Goal: Task Accomplishment & Management: Use online tool/utility

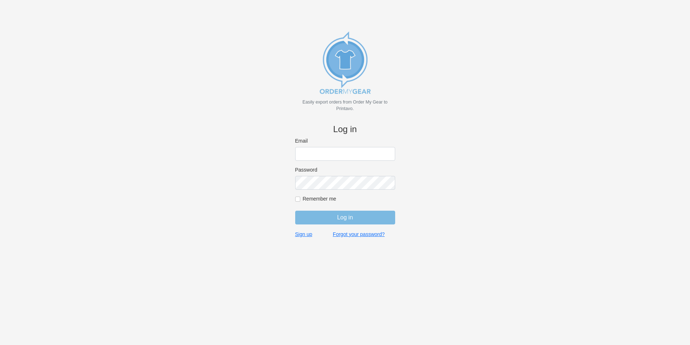
type input "jordan@jimsclothing.com"
click at [349, 218] on input "Log in" at bounding box center [345, 218] width 100 height 14
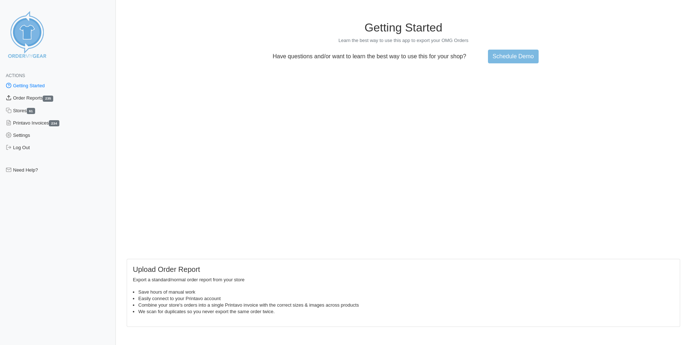
click at [39, 96] on link "Order Reports 235" at bounding box center [58, 98] width 116 height 12
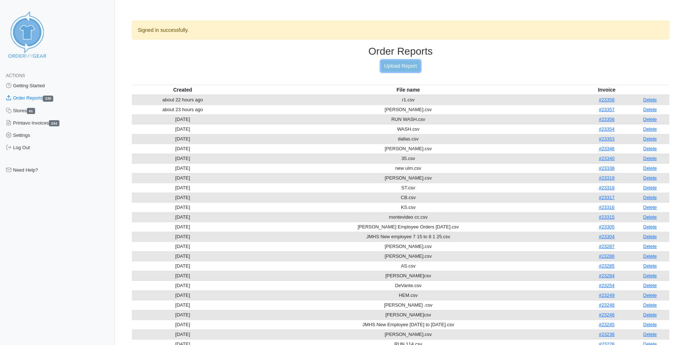
click at [401, 64] on link "Upload Report" at bounding box center [400, 65] width 39 height 11
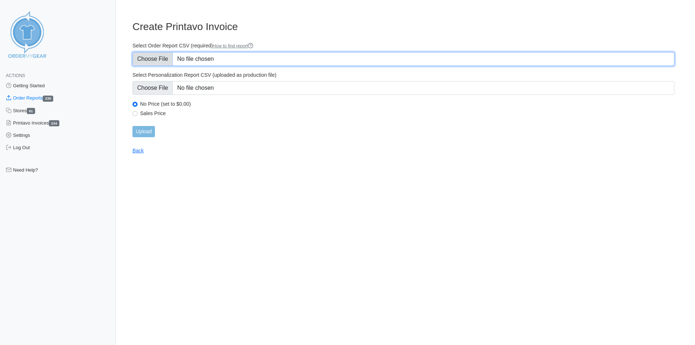
click at [223, 58] on input "Select Order Report CSV (required) How to find report" at bounding box center [404, 59] width 542 height 14
type input "C:\fakepath\m56.csv"
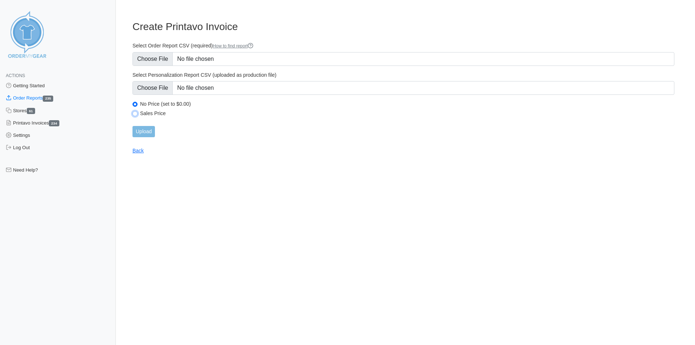
click at [136, 114] on input "Sales Price" at bounding box center [135, 113] width 5 height 5
radio input "true"
click at [149, 130] on input "Upload" at bounding box center [144, 131] width 22 height 11
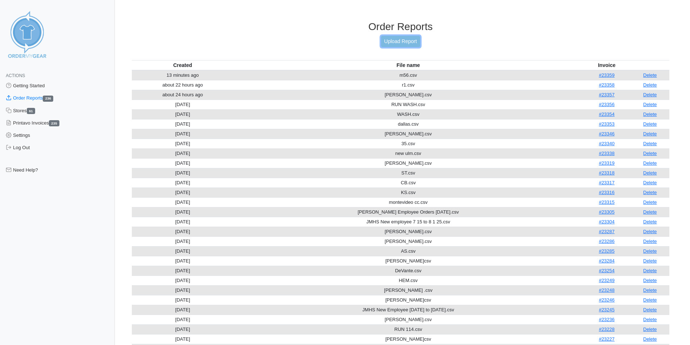
click at [408, 42] on link "Upload Report" at bounding box center [400, 41] width 39 height 11
click at [413, 38] on link "Upload Report" at bounding box center [400, 41] width 39 height 11
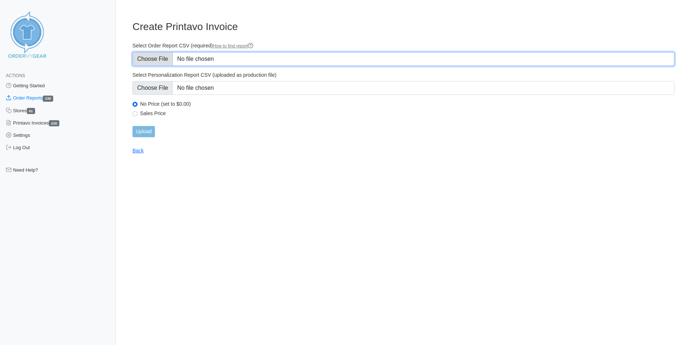
click at [236, 58] on input "Select Order Report CSV (required) How to find report" at bounding box center [404, 59] width 542 height 14
type input "C:\fakepath\BRENDA.csv"
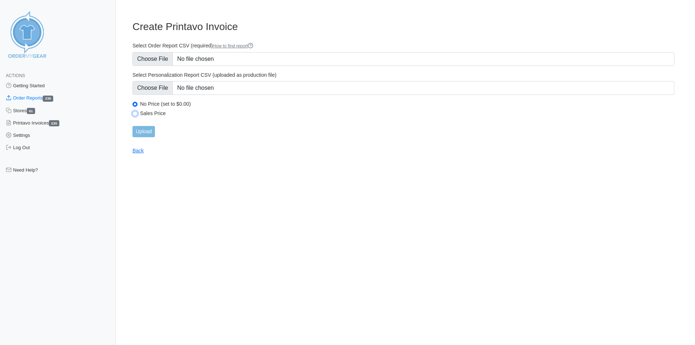
click at [136, 114] on input "Sales Price" at bounding box center [135, 113] width 5 height 5
radio input "true"
click at [146, 131] on input "Upload" at bounding box center [144, 131] width 22 height 11
